Goal: Task Accomplishment & Management: Use online tool/utility

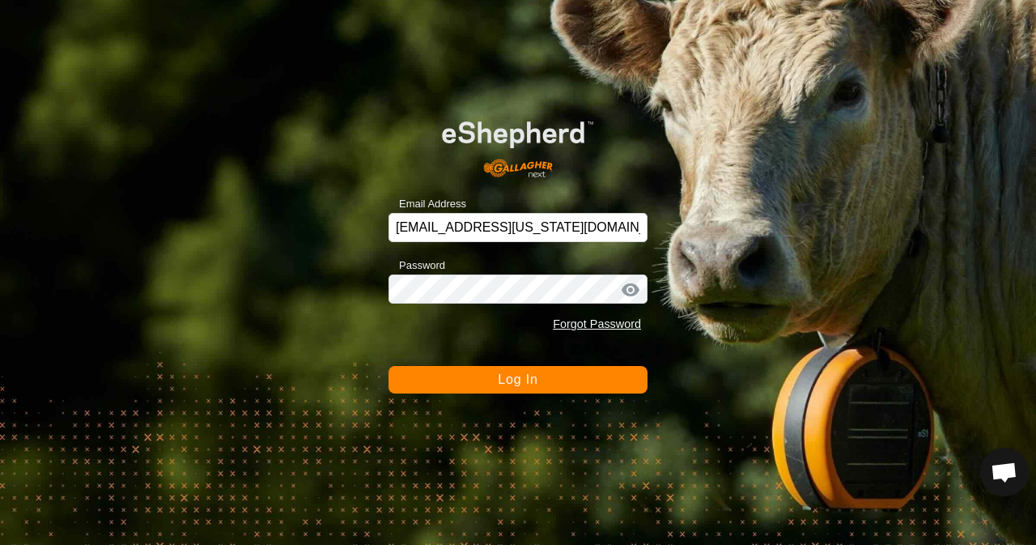
click at [513, 375] on span "Log In" at bounding box center [518, 379] width 40 height 14
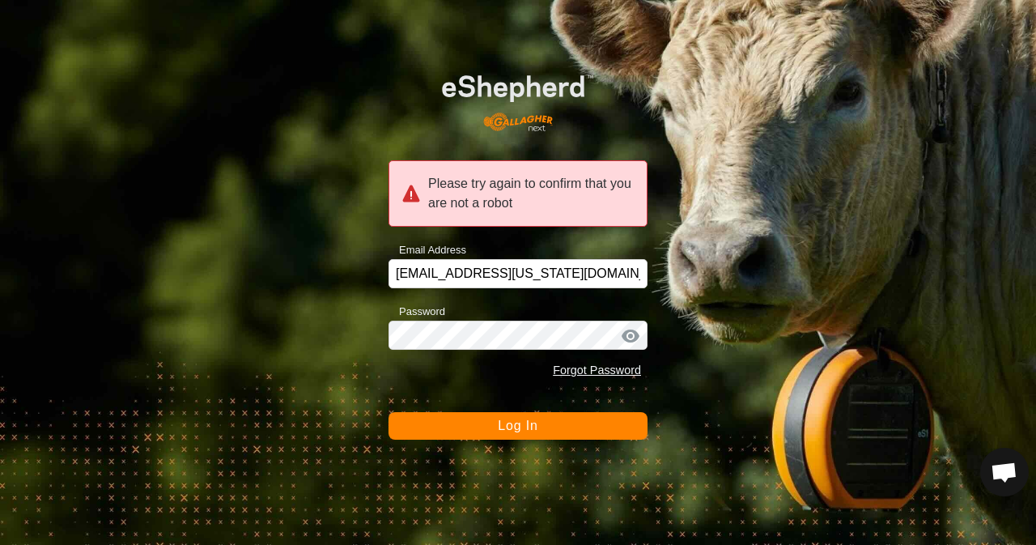
click at [503, 425] on span "Log In" at bounding box center [518, 425] width 40 height 14
click at [525, 427] on span "Log In" at bounding box center [518, 425] width 40 height 14
click at [517, 428] on span "Log In" at bounding box center [518, 425] width 40 height 14
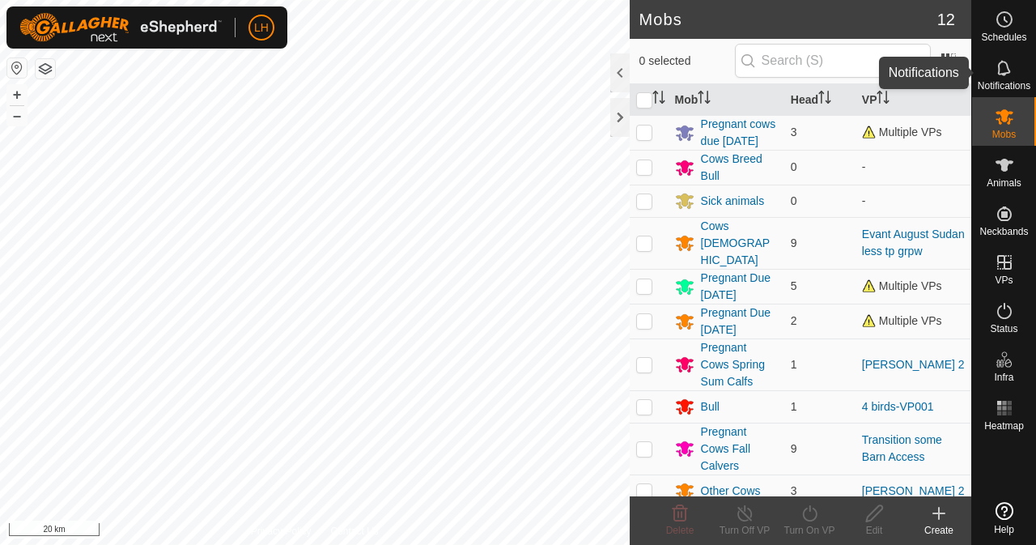
click at [1007, 67] on icon at bounding box center [1003, 67] width 13 height 15
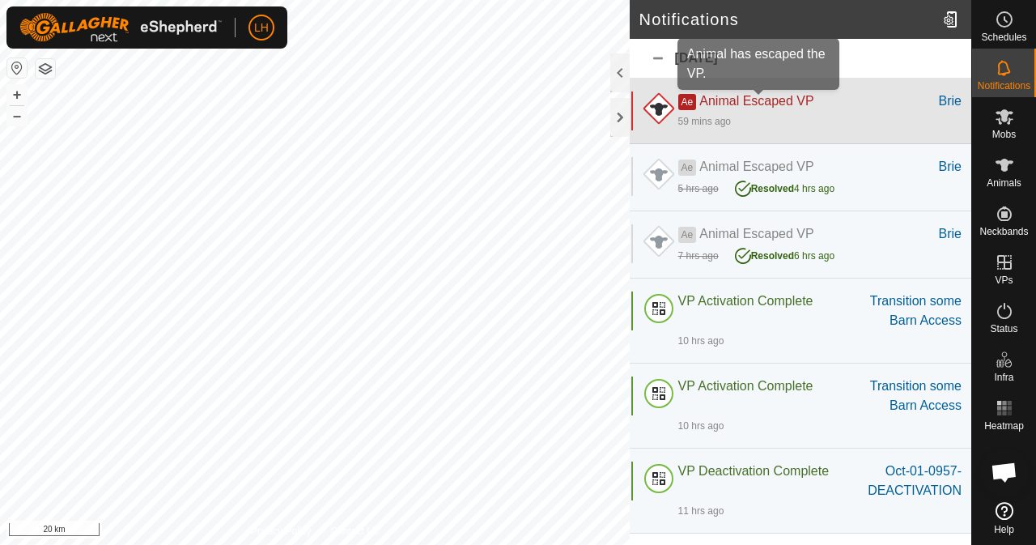
click at [753, 103] on span "Animal Escaped VP" at bounding box center [756, 101] width 114 height 14
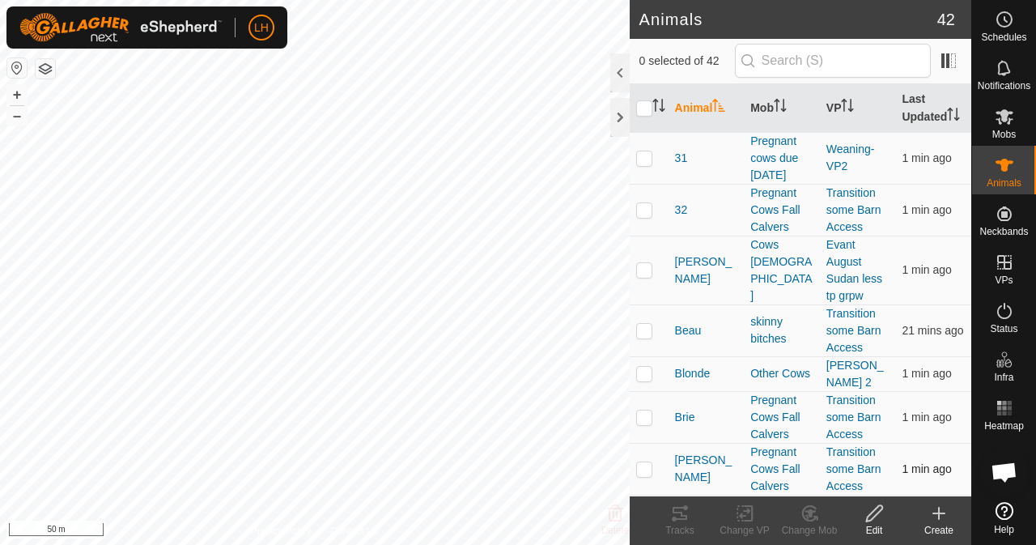
drag, startPoint x: 643, startPoint y: 428, endPoint x: 672, endPoint y: 490, distance: 68.1
click at [643, 423] on p-checkbox at bounding box center [644, 416] width 16 height 13
checkbox input "true"
click at [674, 520] on icon at bounding box center [680, 513] width 15 height 13
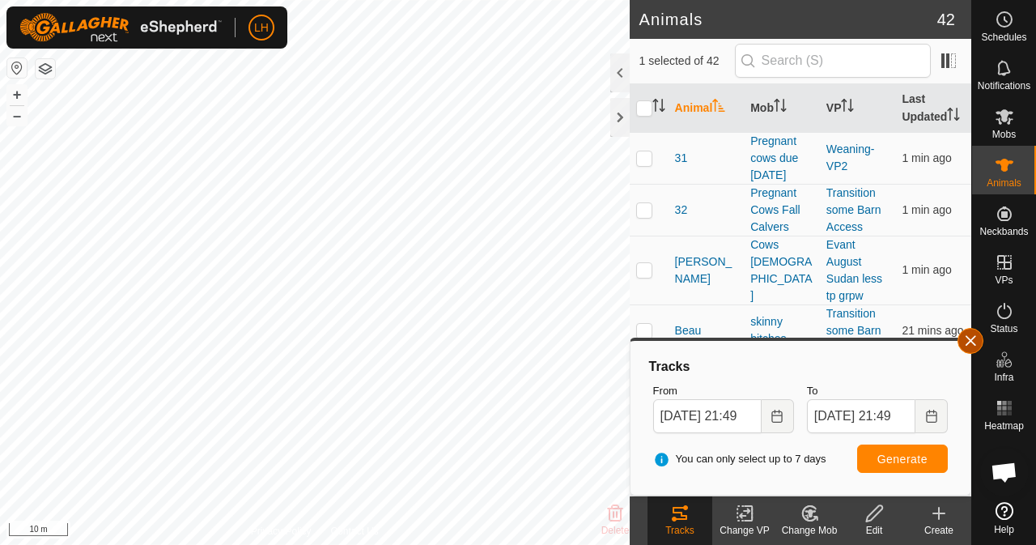
click at [970, 342] on button "button" at bounding box center [971, 341] width 26 height 26
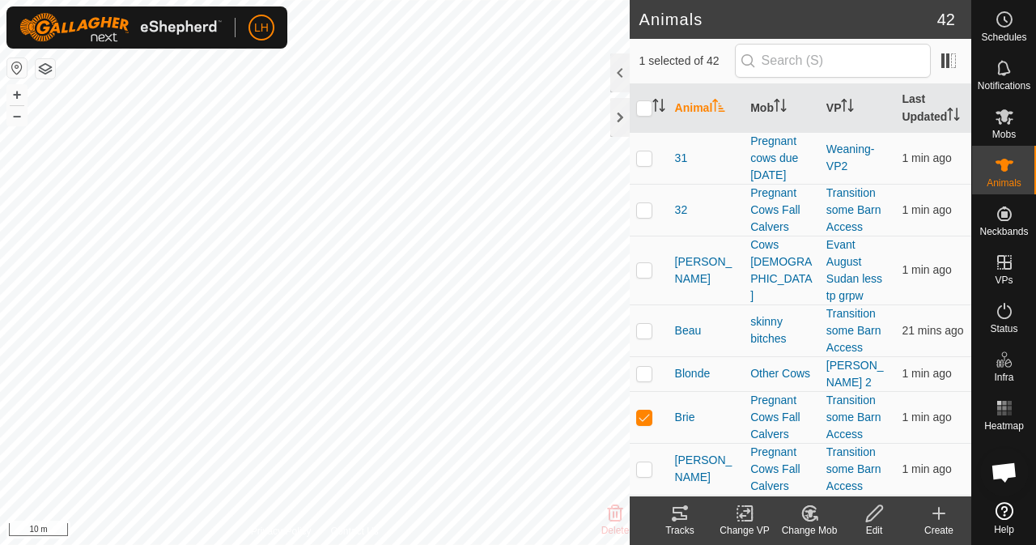
click at [747, 517] on icon at bounding box center [745, 512] width 20 height 19
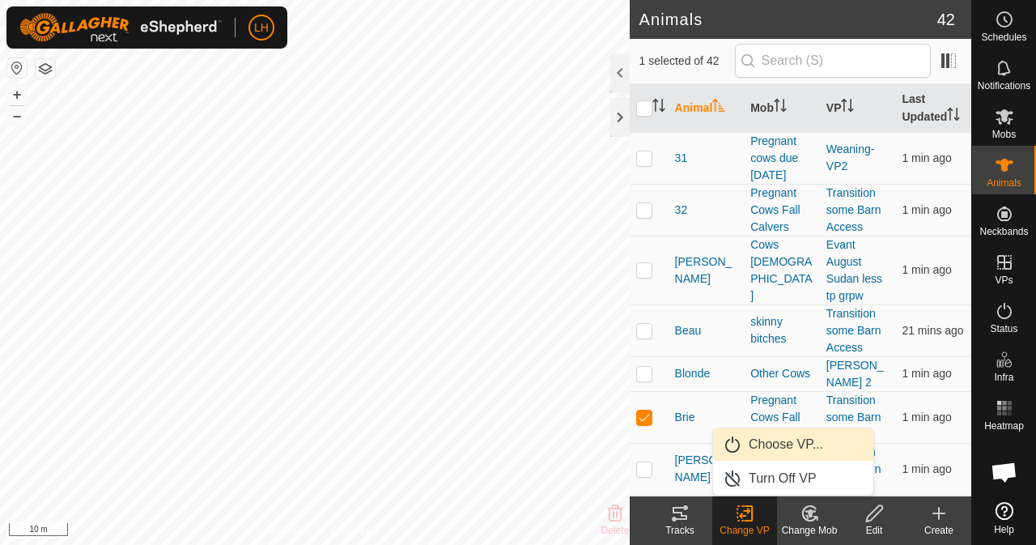
click at [787, 448] on link "Choose VP..." at bounding box center [793, 444] width 160 height 32
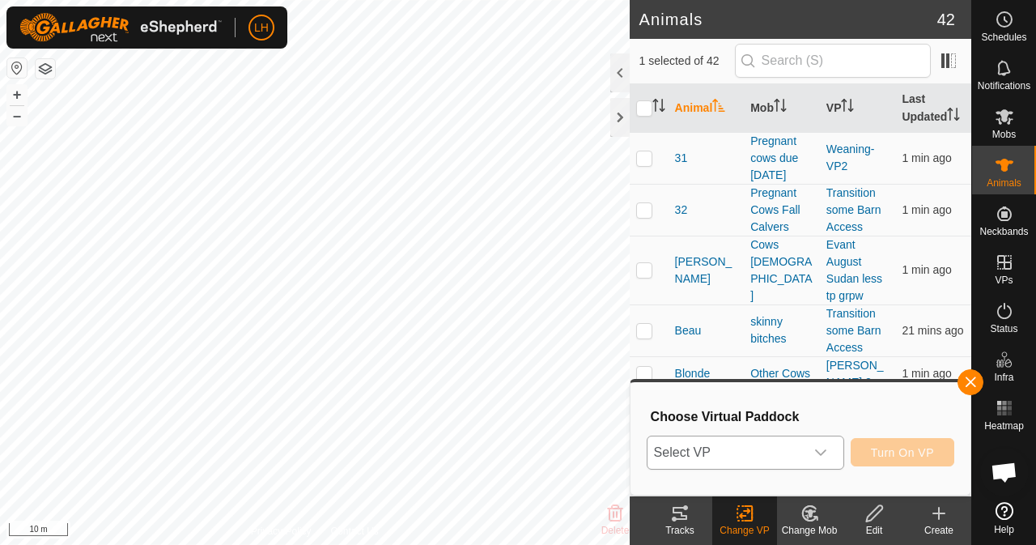
click at [778, 449] on span "Select VP" at bounding box center [726, 452] width 157 height 32
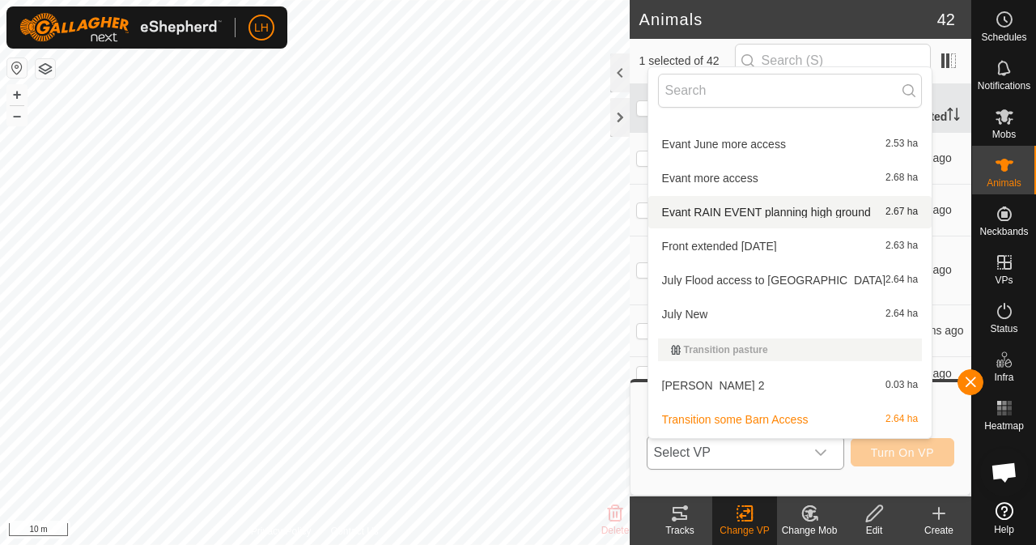
scroll to position [665, 0]
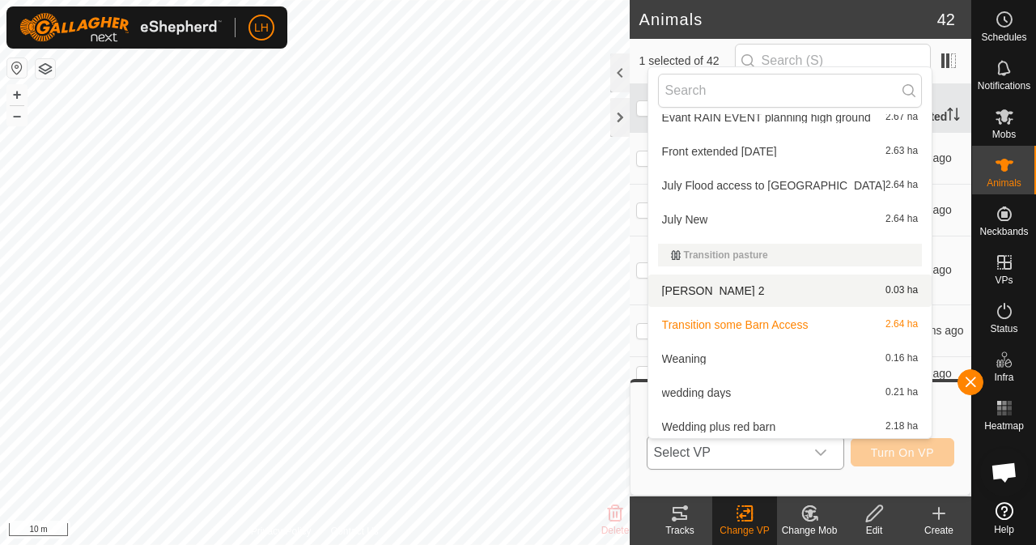
click at [766, 295] on li "[PERSON_NAME] 2 0.03 ha" at bounding box center [790, 290] width 284 height 32
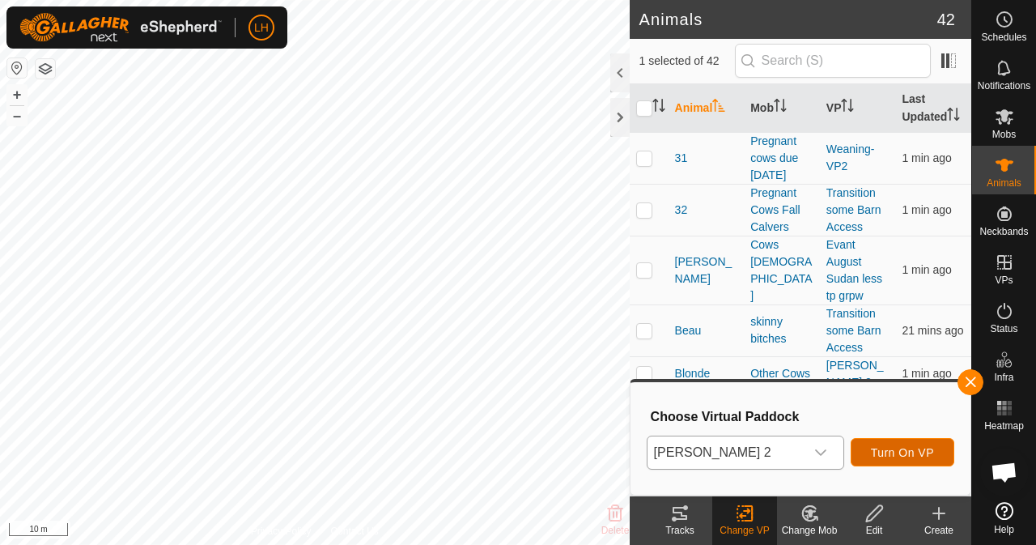
click at [898, 448] on span "Turn On VP" at bounding box center [902, 452] width 63 height 13
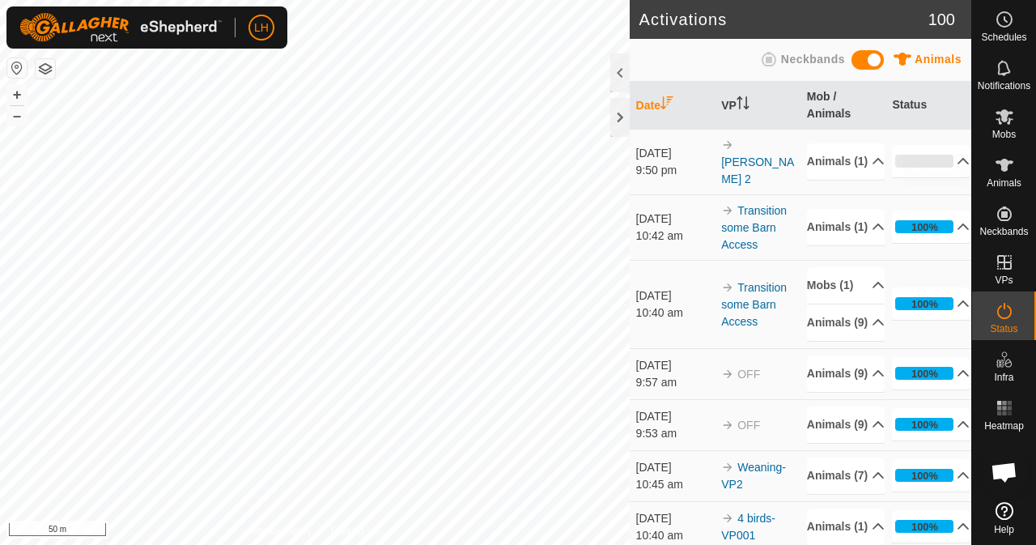
click at [1008, 169] on icon at bounding box center [1004, 164] width 19 height 19
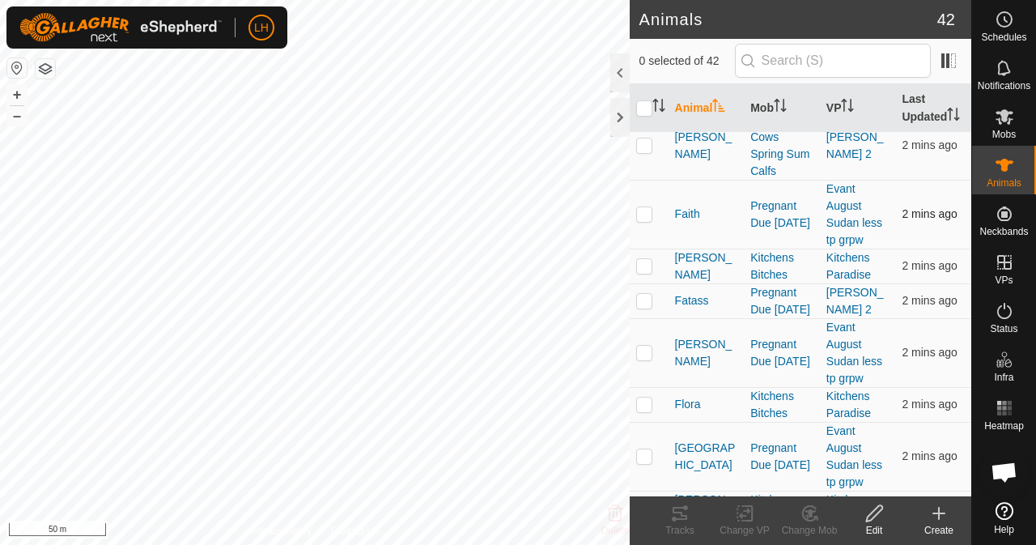
scroll to position [555, 0]
